Goal: Task Accomplishment & Management: Manage account settings

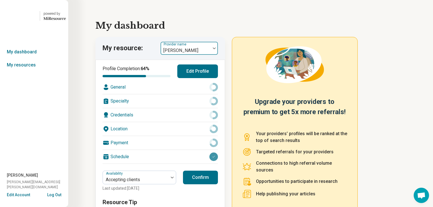
click at [216, 49] on img at bounding box center [214, 48] width 3 height 2
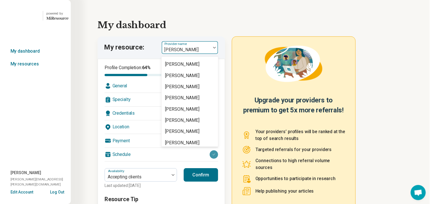
scroll to position [227, 0]
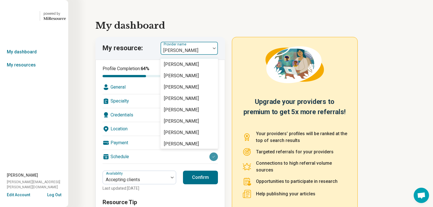
click at [188, 57] on div "[PERSON_NAME]" at bounding box center [181, 53] width 35 height 7
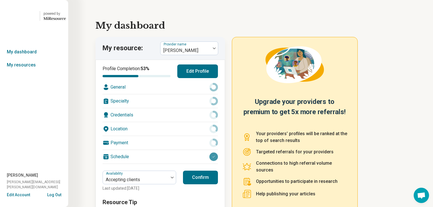
click at [190, 78] on button "Edit Profile" at bounding box center [197, 72] width 41 height 14
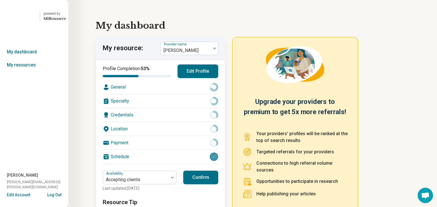
type textarea "*"
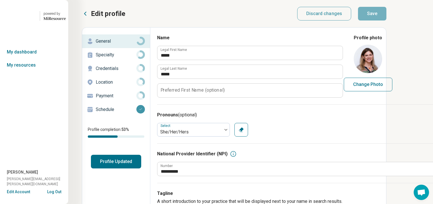
click at [393, 91] on button "Change Photo" at bounding box center [368, 85] width 49 height 14
type input "**********"
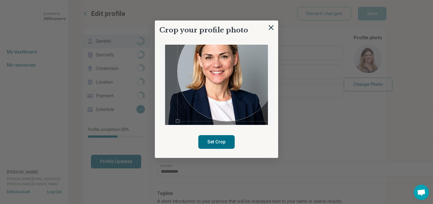
scroll to position [55, 0]
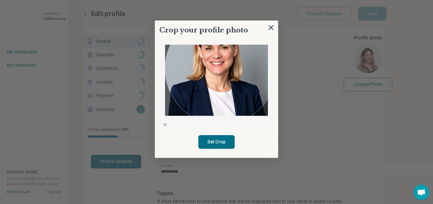
click at [343, 34] on div "Crop your profile photo Set Crop" at bounding box center [389, 34] width 93 height 0
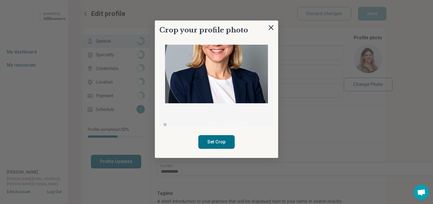
click at [343, 34] on div "Crop your profile photo Set Crop" at bounding box center [389, 34] width 93 height 0
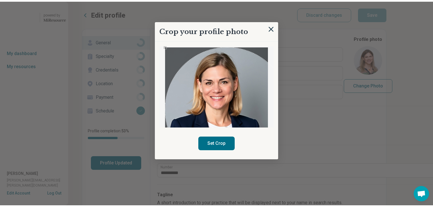
scroll to position [4, 0]
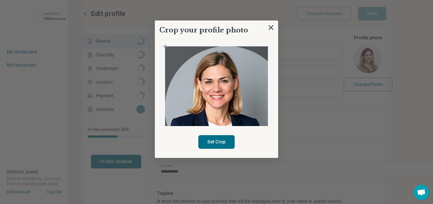
click at [241, 99] on div "Use the arrow keys to move the crop selection area" at bounding box center [227, 108] width 124 height 124
click at [223, 149] on button "Set Crop" at bounding box center [216, 142] width 36 height 14
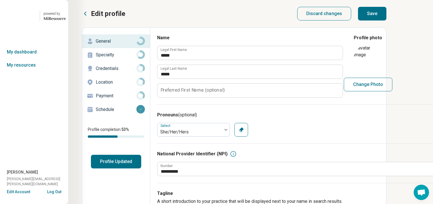
click at [387, 20] on button "Save" at bounding box center [372, 14] width 28 height 14
type textarea "*"
click at [138, 168] on button "Profile Updated" at bounding box center [116, 162] width 50 height 14
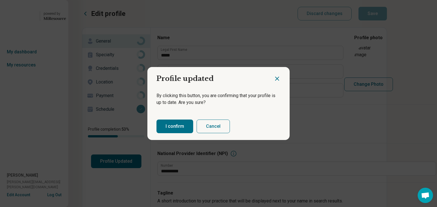
click at [183, 129] on button "I confirm" at bounding box center [174, 127] width 37 height 14
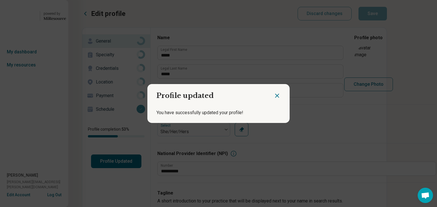
click at [274, 93] on icon "Close dialog" at bounding box center [276, 95] width 7 height 7
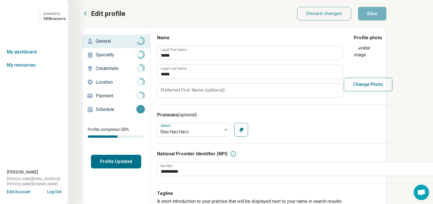
click at [88, 15] on icon at bounding box center [85, 13] width 7 height 7
